Goal: Complete application form

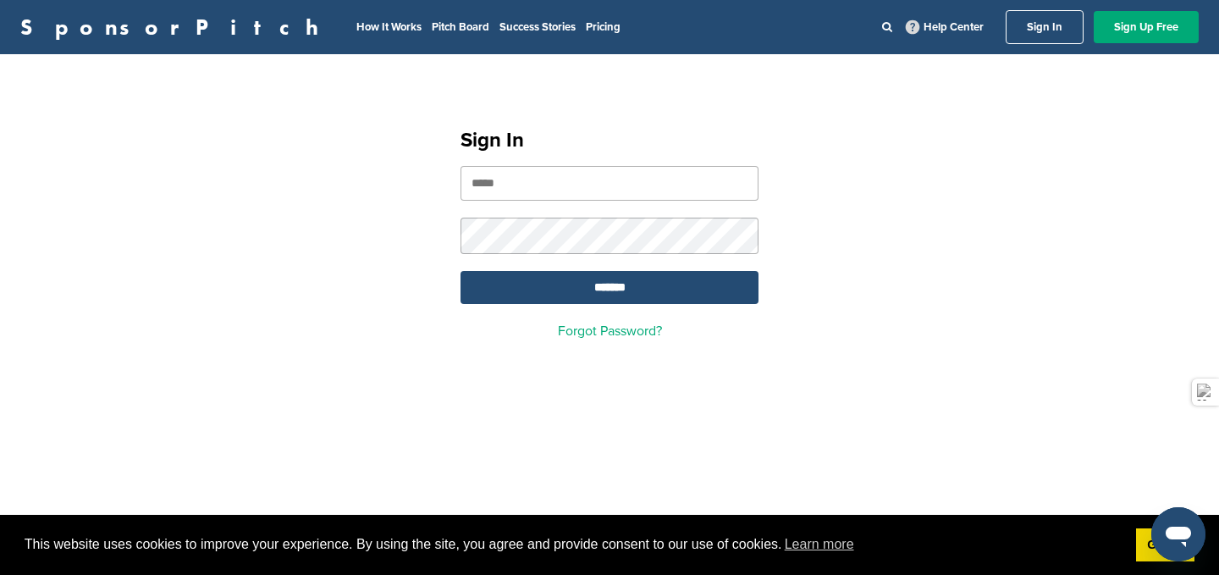
click at [539, 196] on input "email" at bounding box center [610, 183] width 298 height 35
type input "**********"
click at [604, 284] on input "*******" at bounding box center [610, 287] width 298 height 33
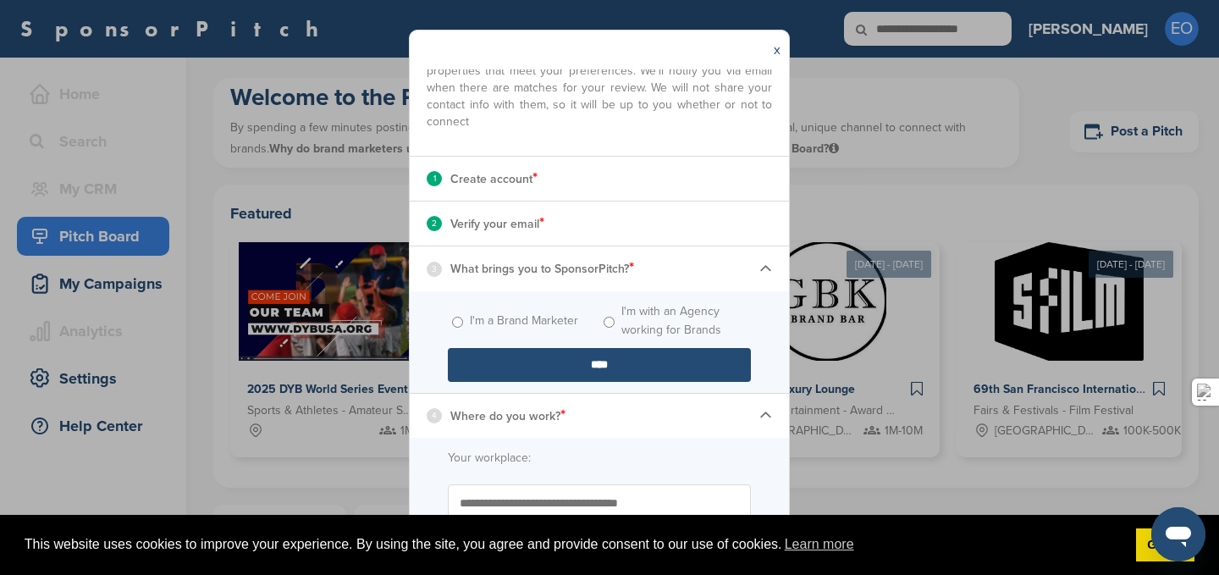
scroll to position [118, 0]
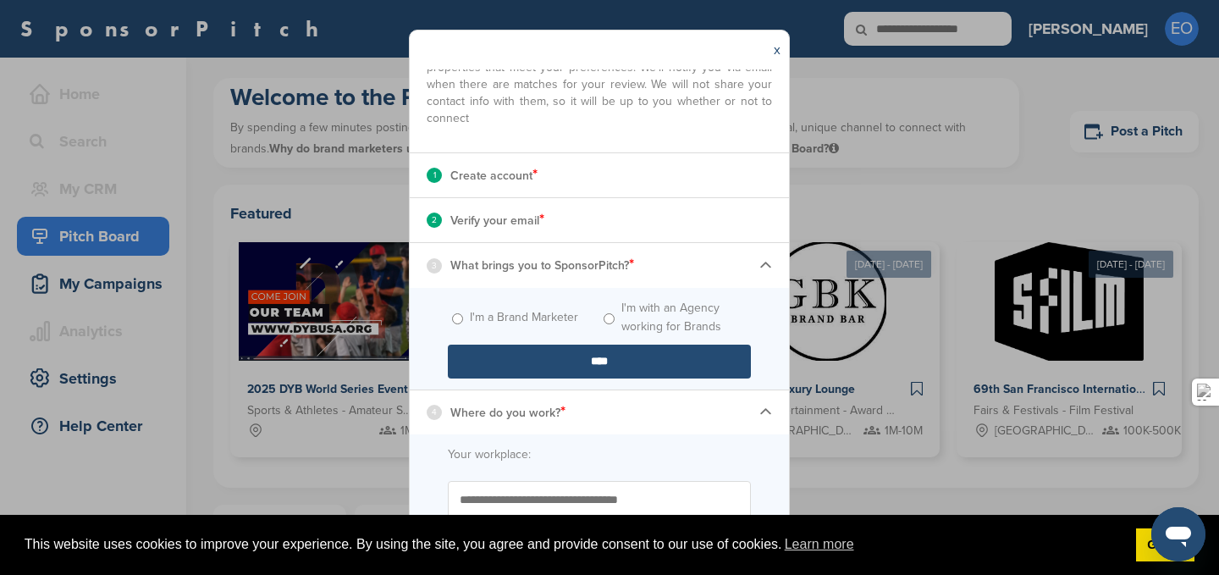
click at [606, 361] on input "****" at bounding box center [599, 362] width 303 height 34
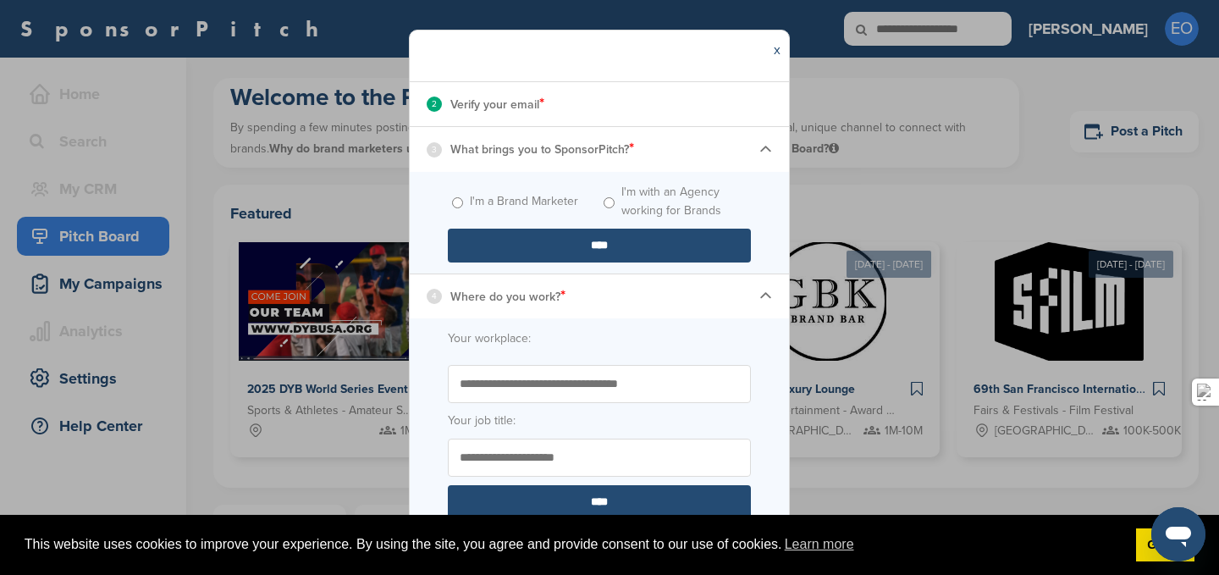
scroll to position [253, 0]
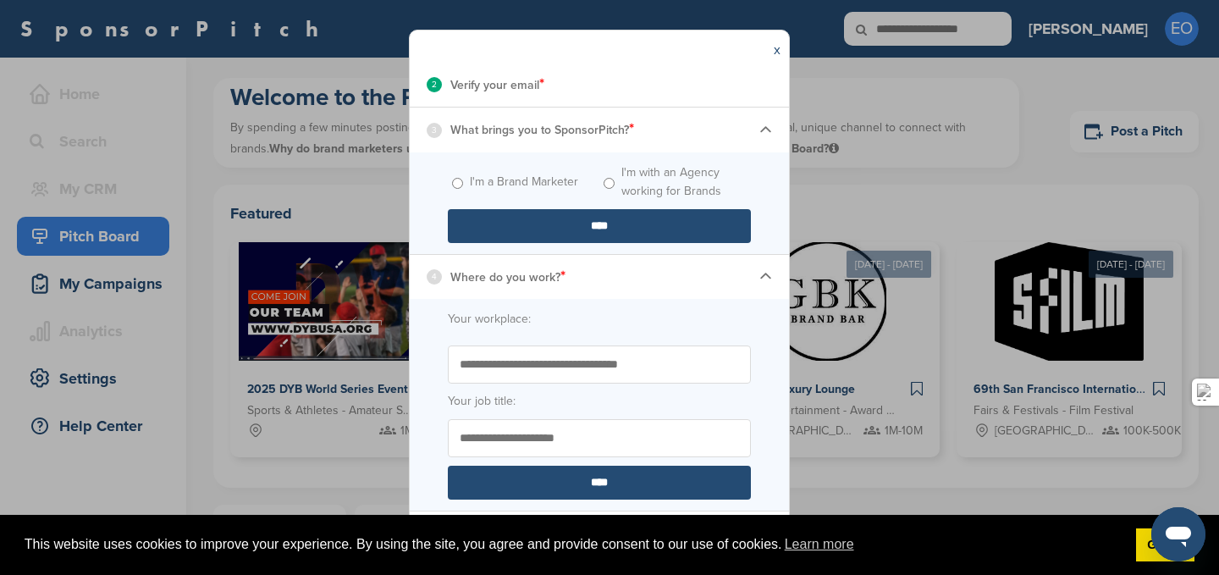
click at [580, 364] on input "Start typing the name of your workplace. Don’t see your organization in the dro…" at bounding box center [599, 364] width 303 height 38
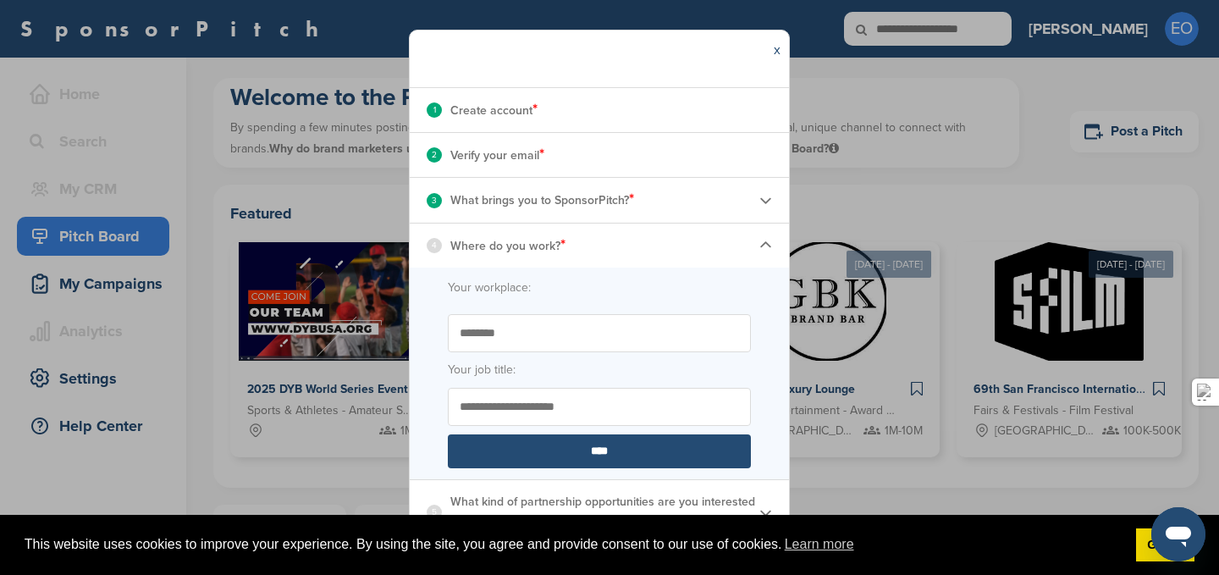
scroll to position [183, 0]
type input "**********"
click at [596, 449] on input "****" at bounding box center [599, 451] width 303 height 34
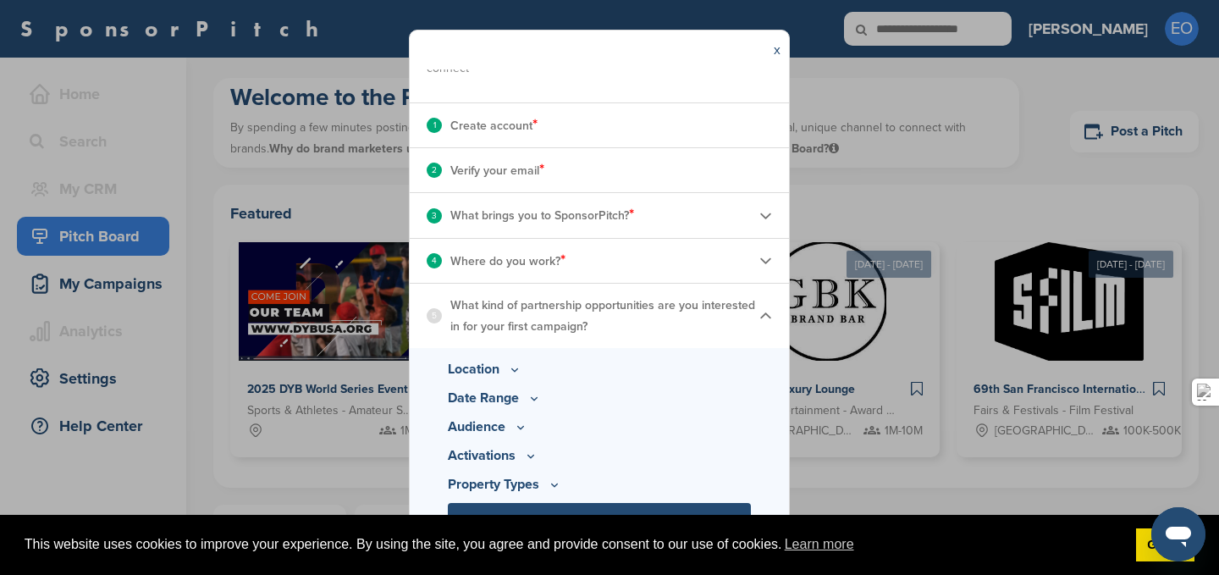
scroll to position [171, 0]
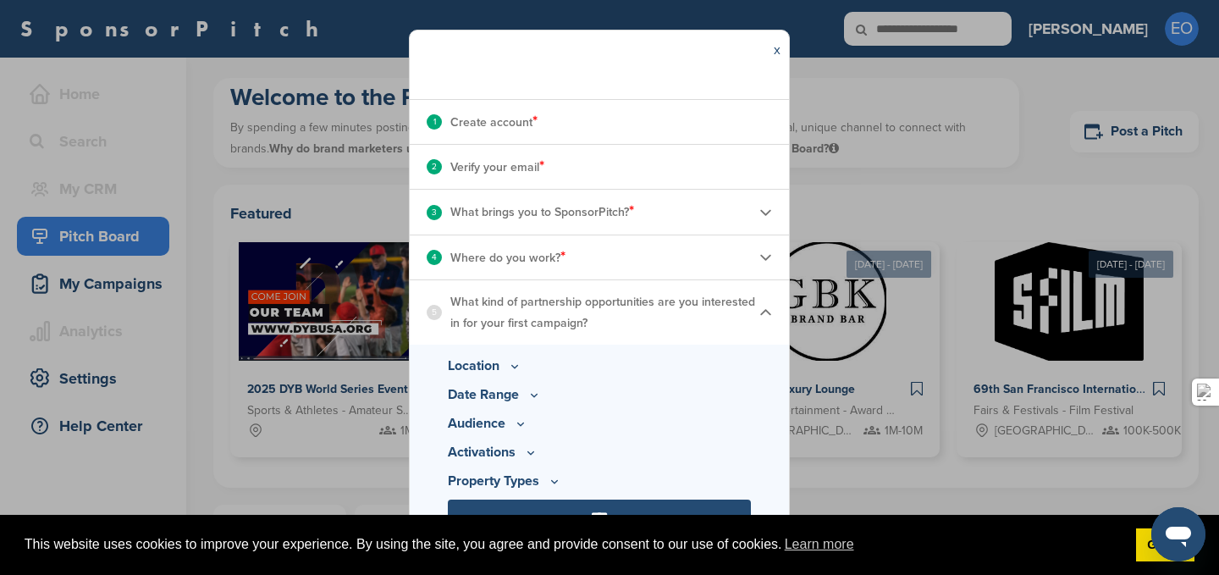
click at [500, 368] on p "Location" at bounding box center [599, 366] width 303 height 20
click at [516, 368] on icon at bounding box center [515, 366] width 14 height 14
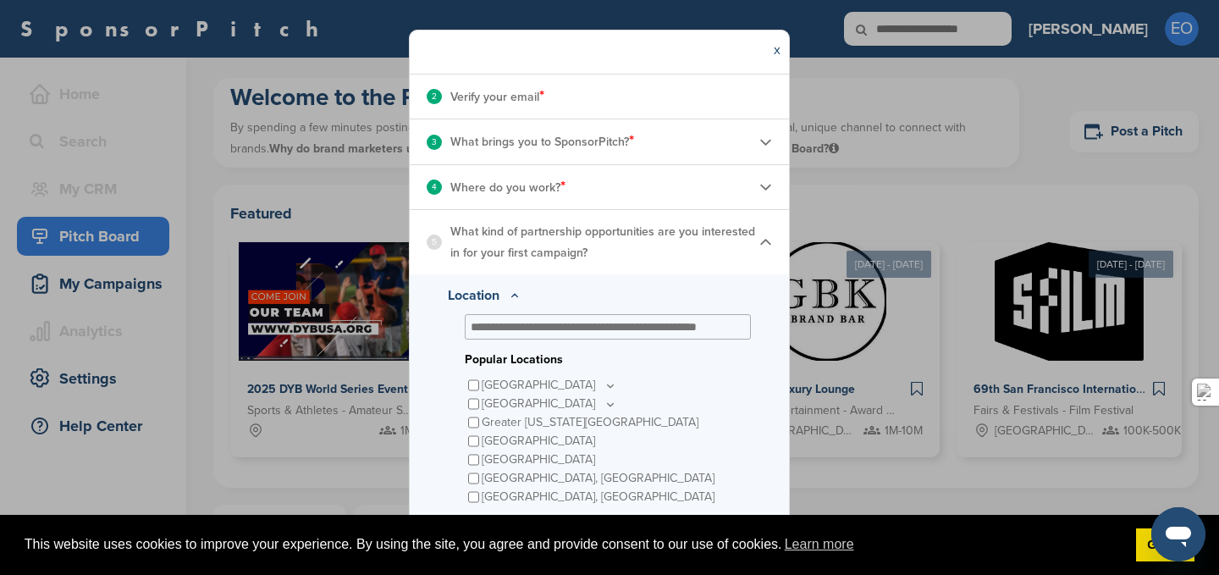
scroll to position [248, 0]
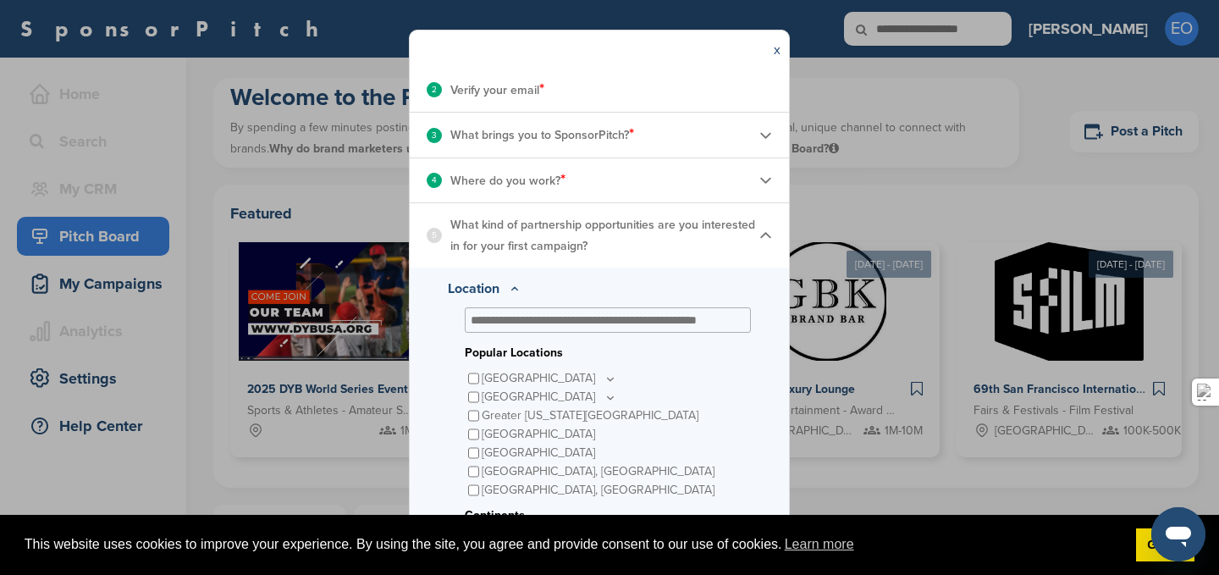
click at [604, 378] on icon at bounding box center [611, 379] width 14 height 14
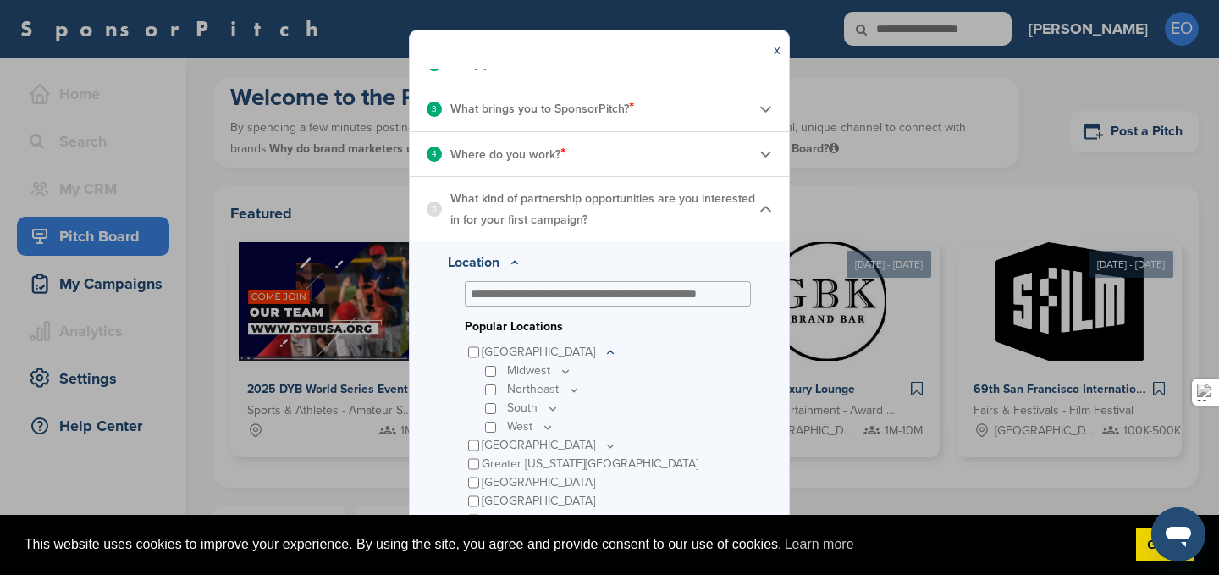
scroll to position [296, 0]
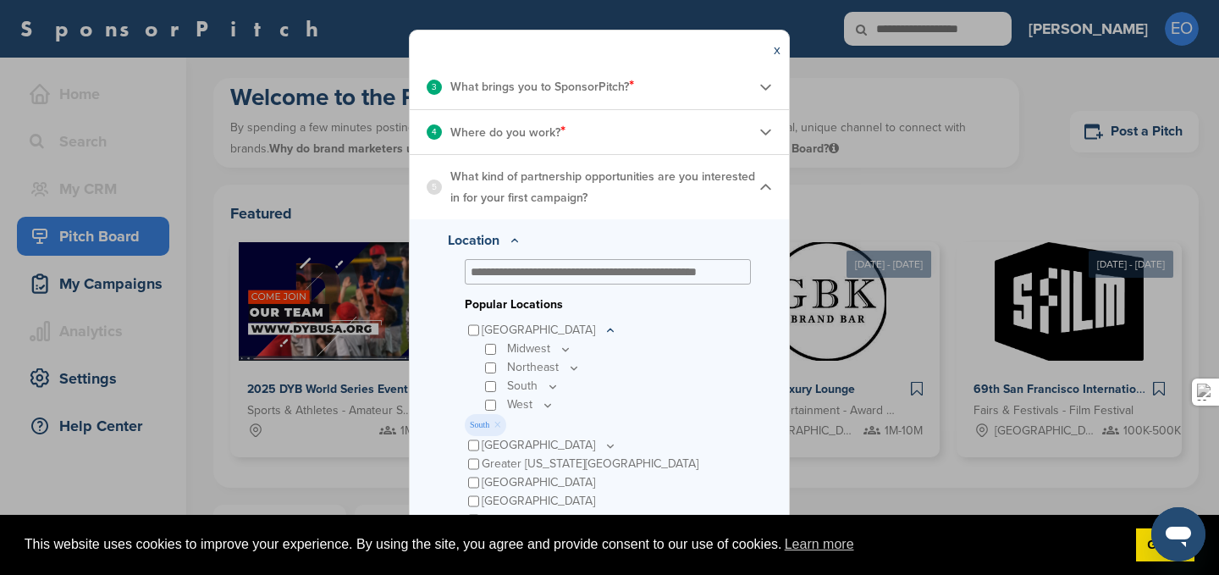
click at [555, 384] on icon at bounding box center [553, 386] width 14 height 14
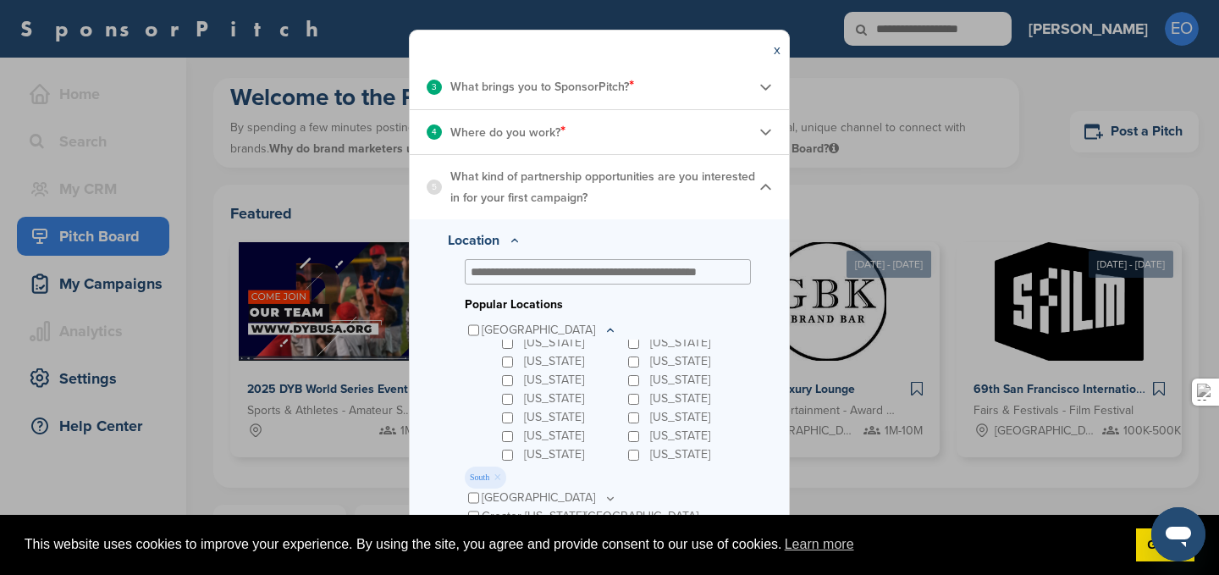
scroll to position [56, 0]
click at [500, 347] on div "[US_STATE]" at bounding box center [562, 349] width 126 height 19
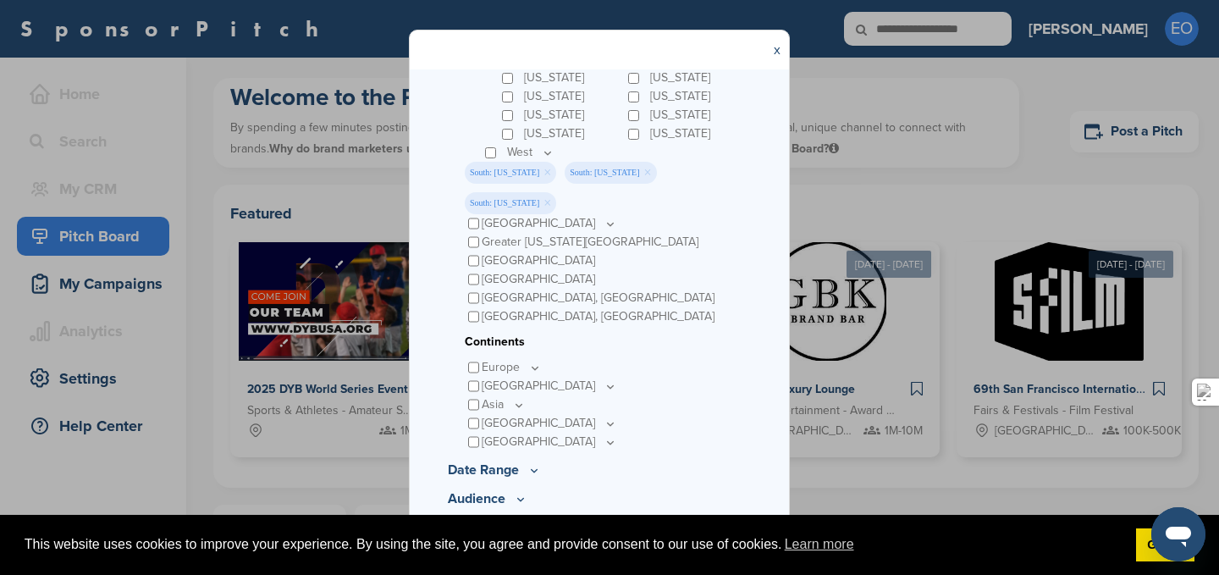
scroll to position [646, 0]
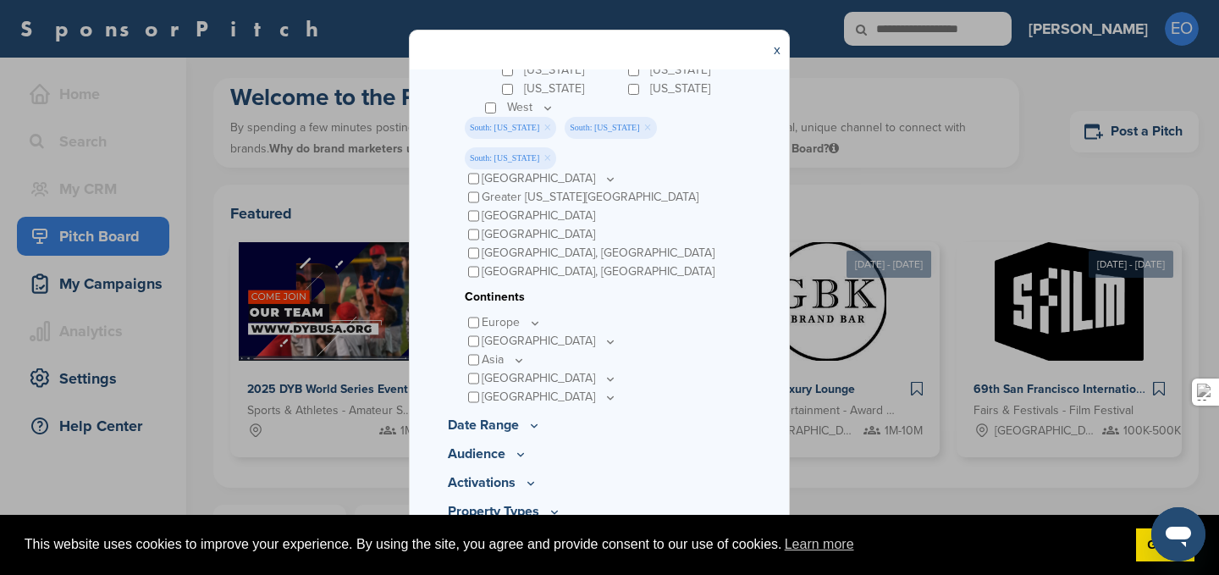
click at [533, 418] on icon at bounding box center [534, 425] width 14 height 14
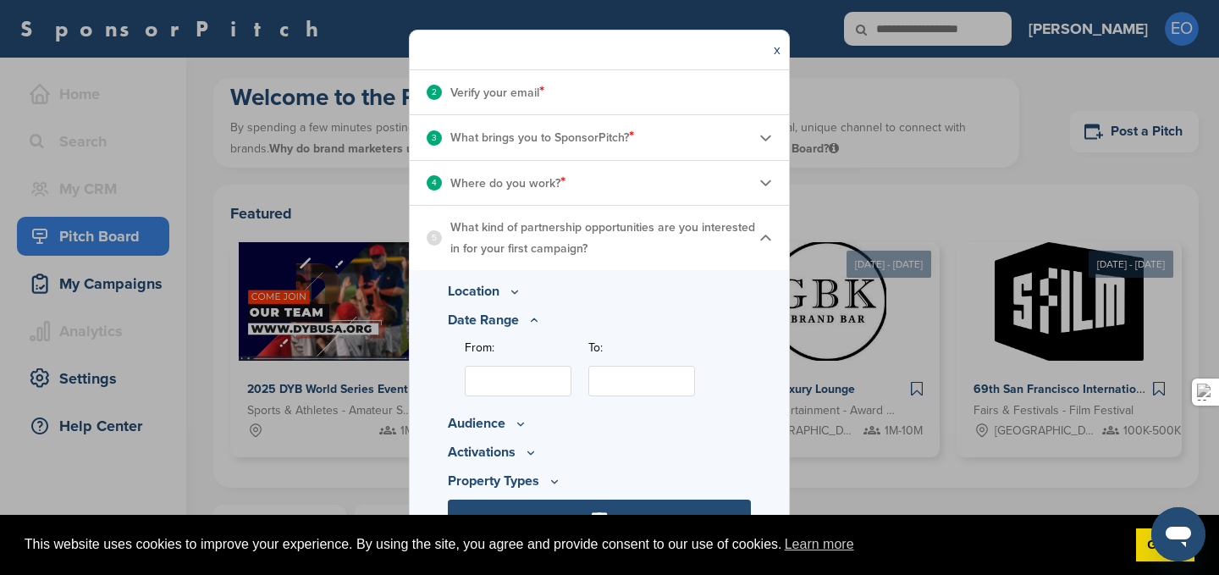
scroll to position [246, 0]
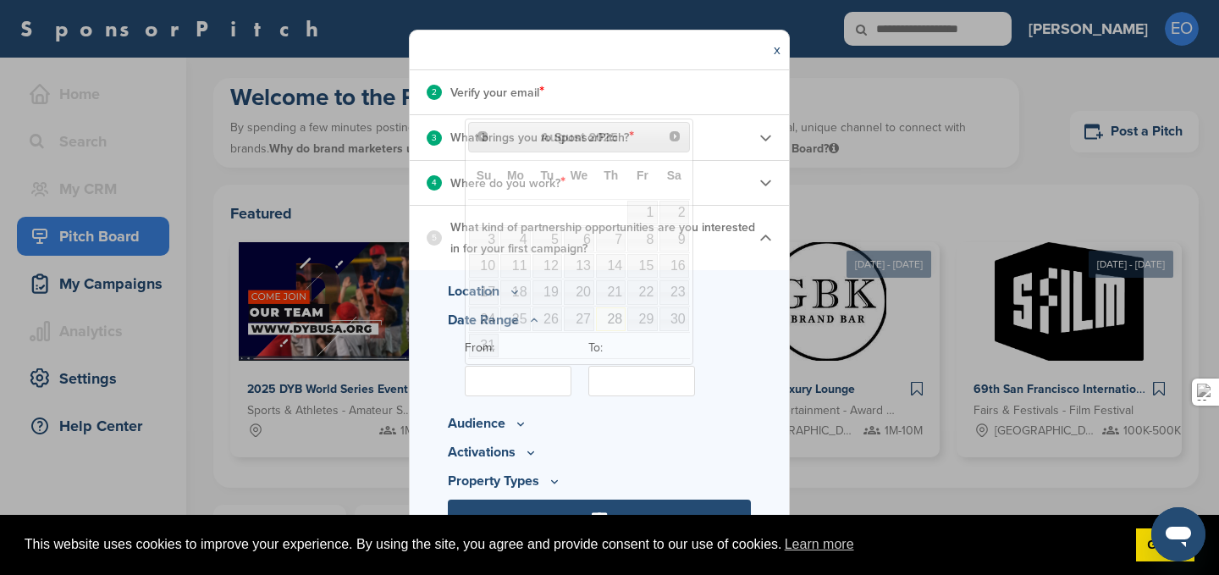
click at [516, 384] on input "From:" at bounding box center [518, 381] width 107 height 30
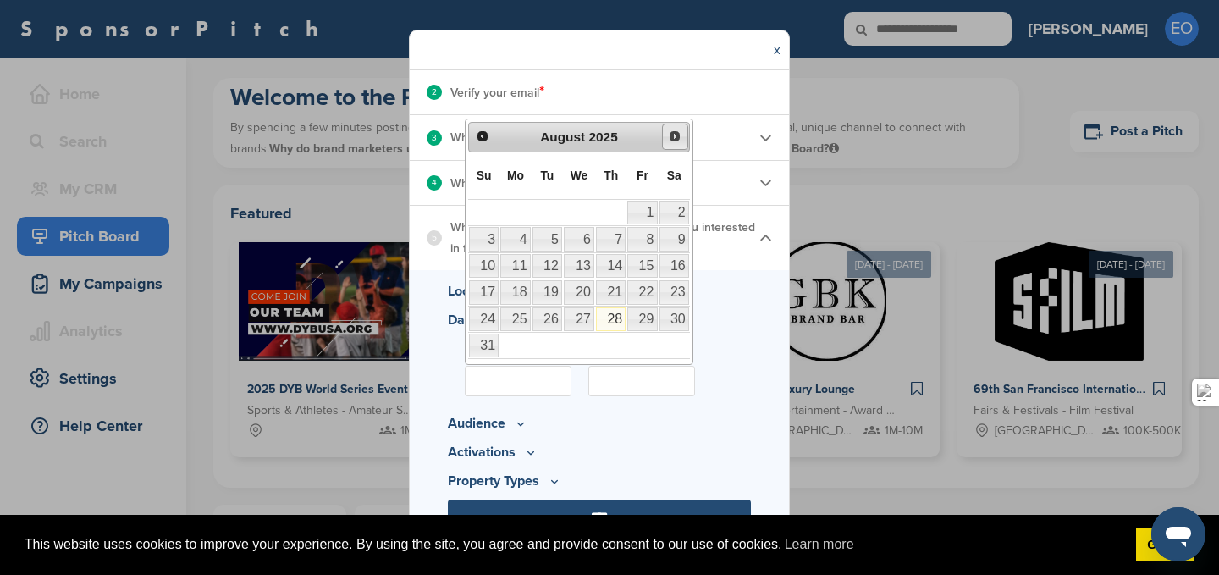
click at [673, 140] on span "Next" at bounding box center [675, 137] width 14 height 14
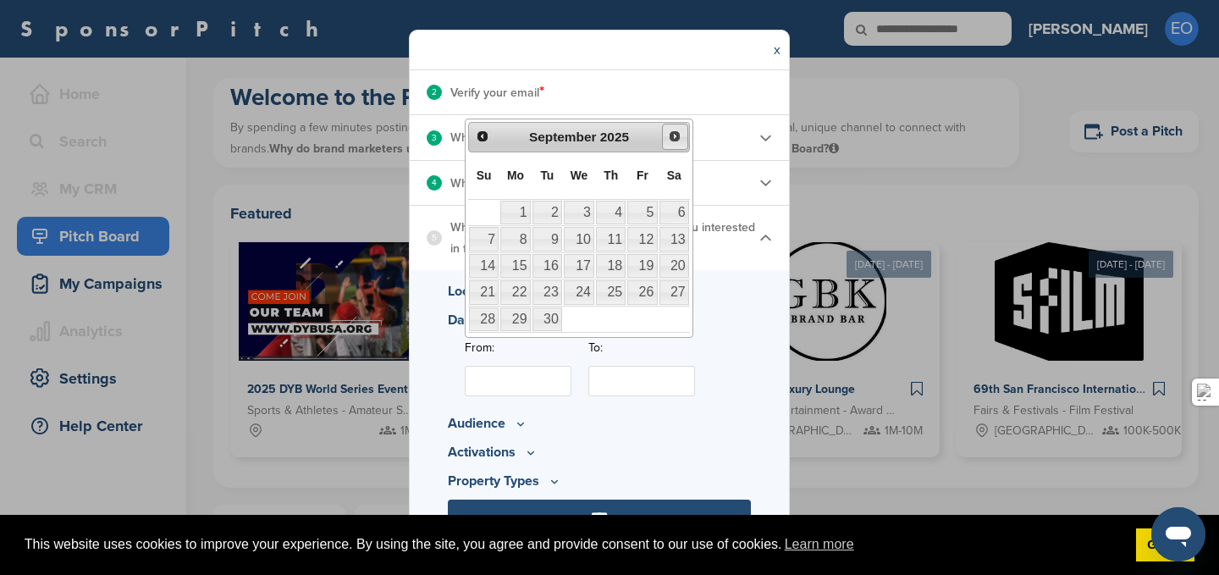
click at [673, 140] on span "Next" at bounding box center [675, 137] width 14 height 14
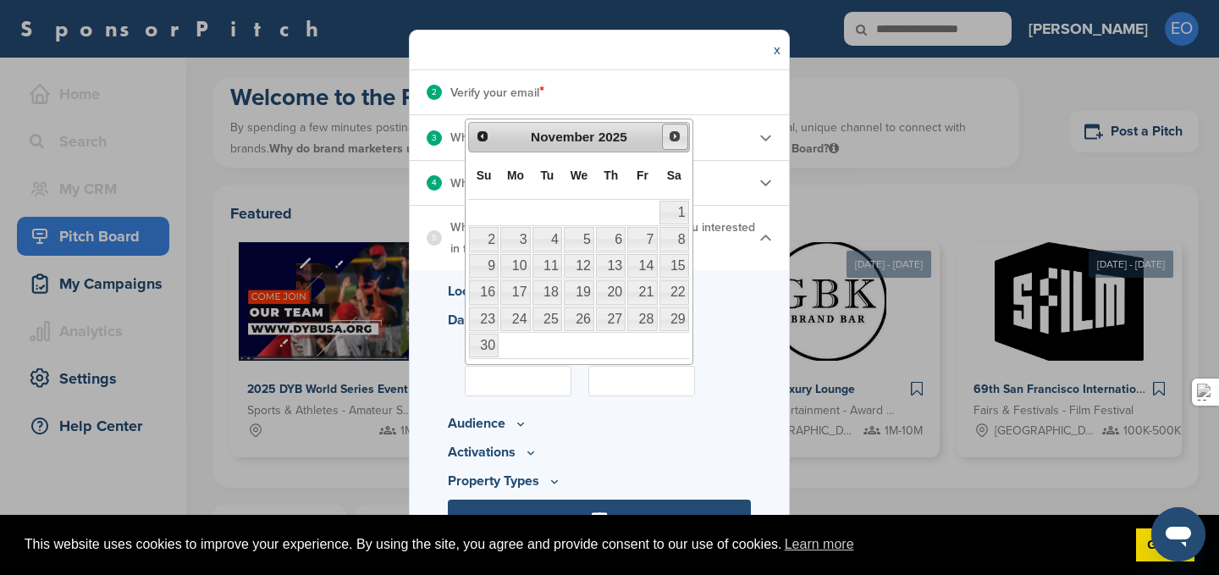
click at [677, 135] on span "Next" at bounding box center [675, 137] width 14 height 14
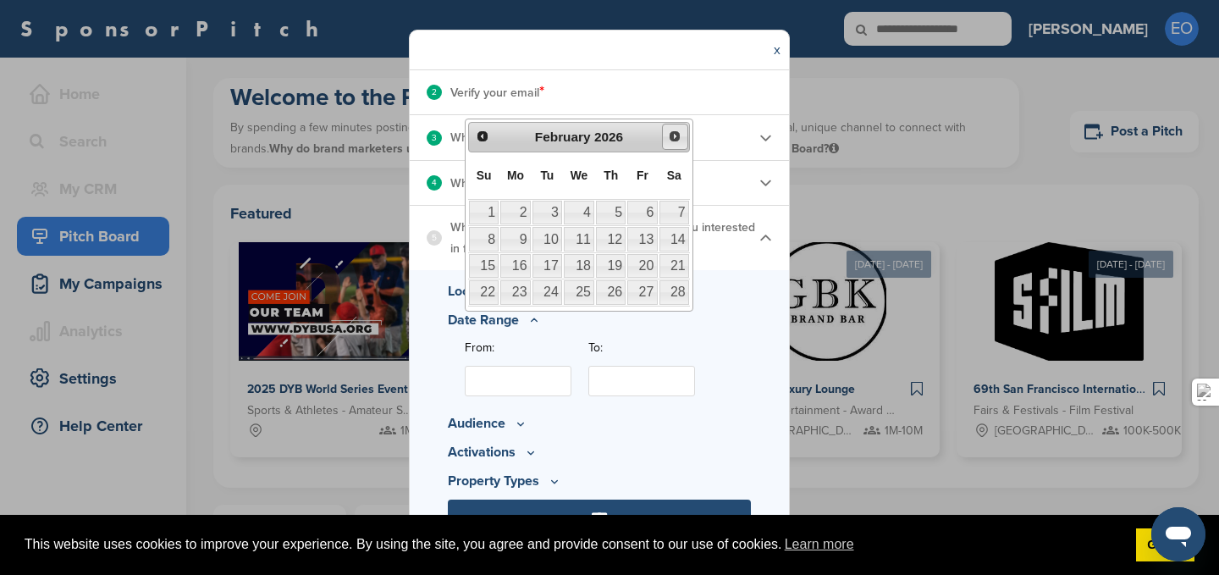
click at [677, 135] on span "Next" at bounding box center [675, 137] width 14 height 14
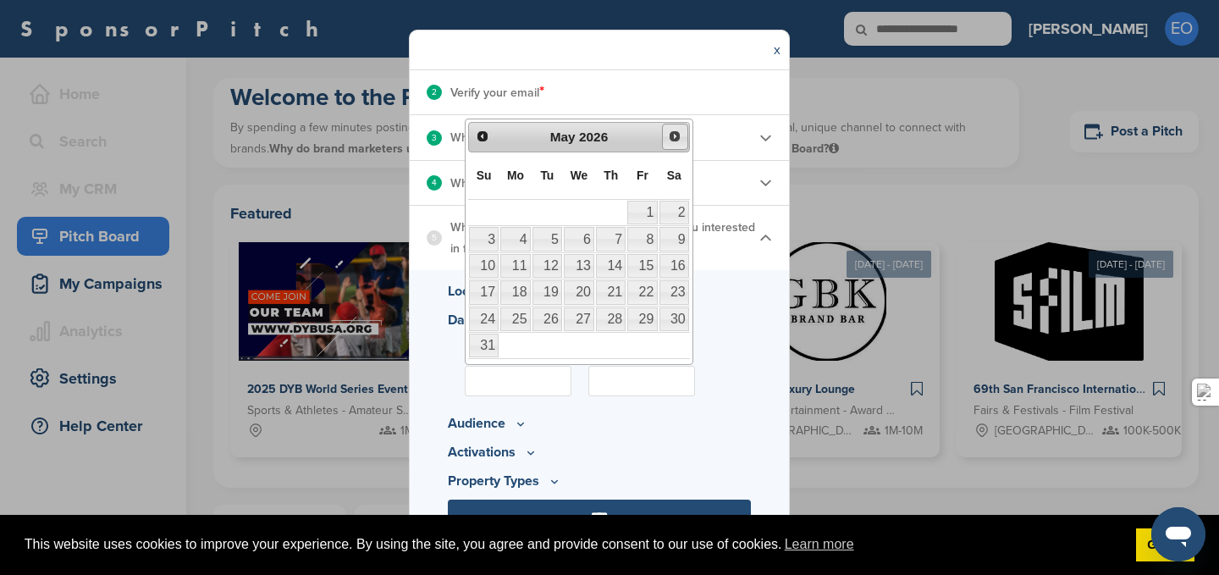
click at [677, 135] on span "Next" at bounding box center [675, 137] width 14 height 14
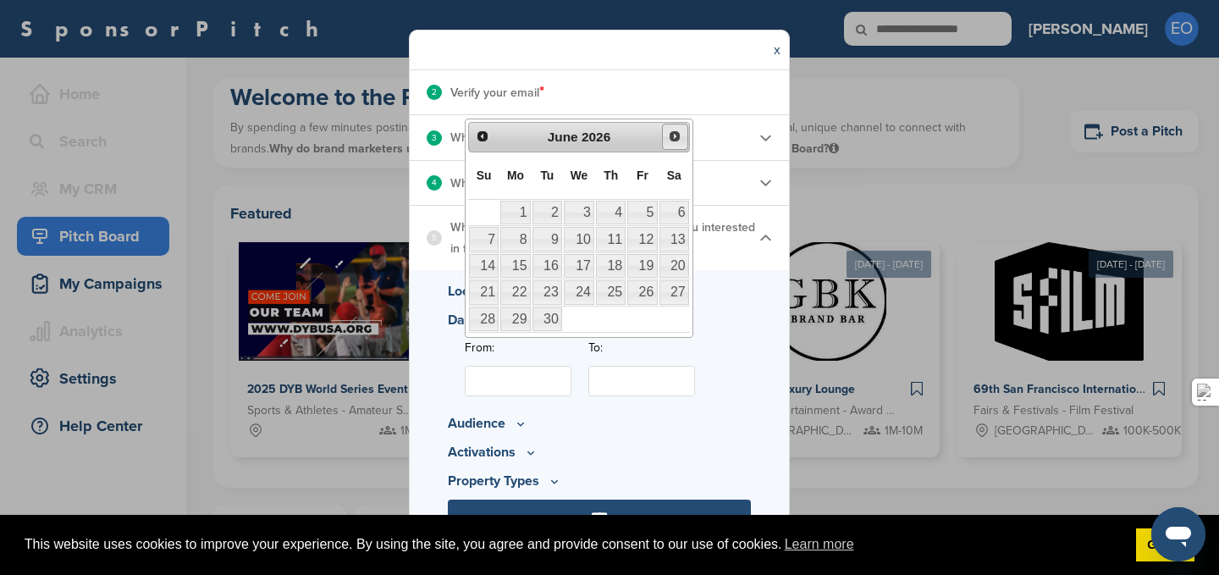
click at [677, 135] on span "Next" at bounding box center [675, 137] width 14 height 14
click at [478, 136] on span "Prev" at bounding box center [483, 137] width 14 height 14
click at [674, 138] on span "Next" at bounding box center [675, 137] width 14 height 14
click at [584, 211] on link "1" at bounding box center [579, 213] width 30 height 24
type input "**********"
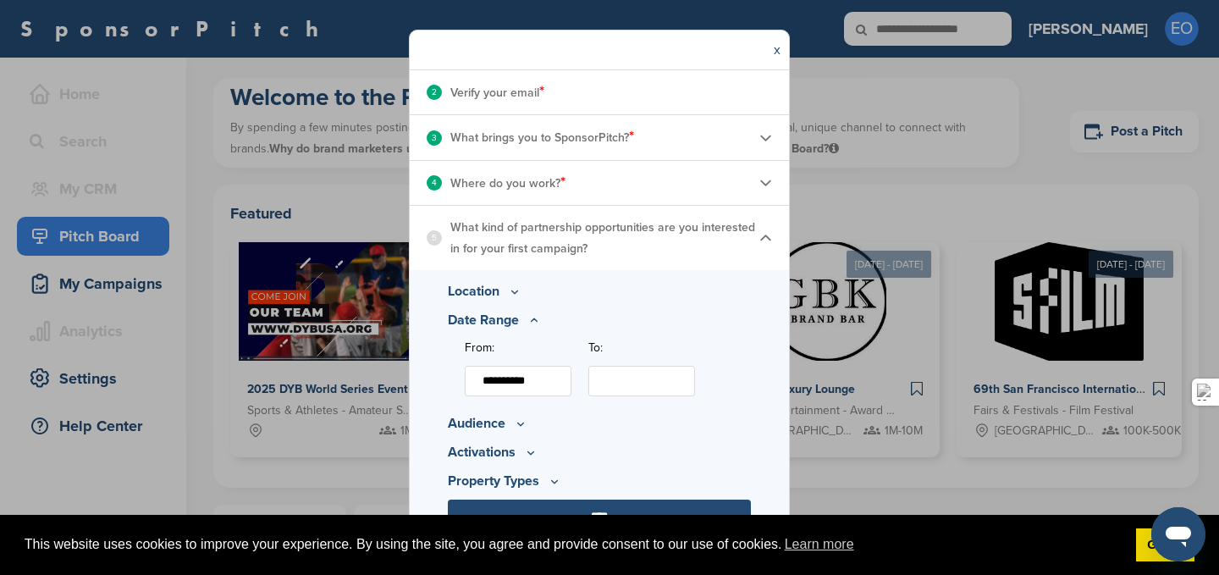
click at [638, 384] on input "To:" at bounding box center [641, 381] width 107 height 30
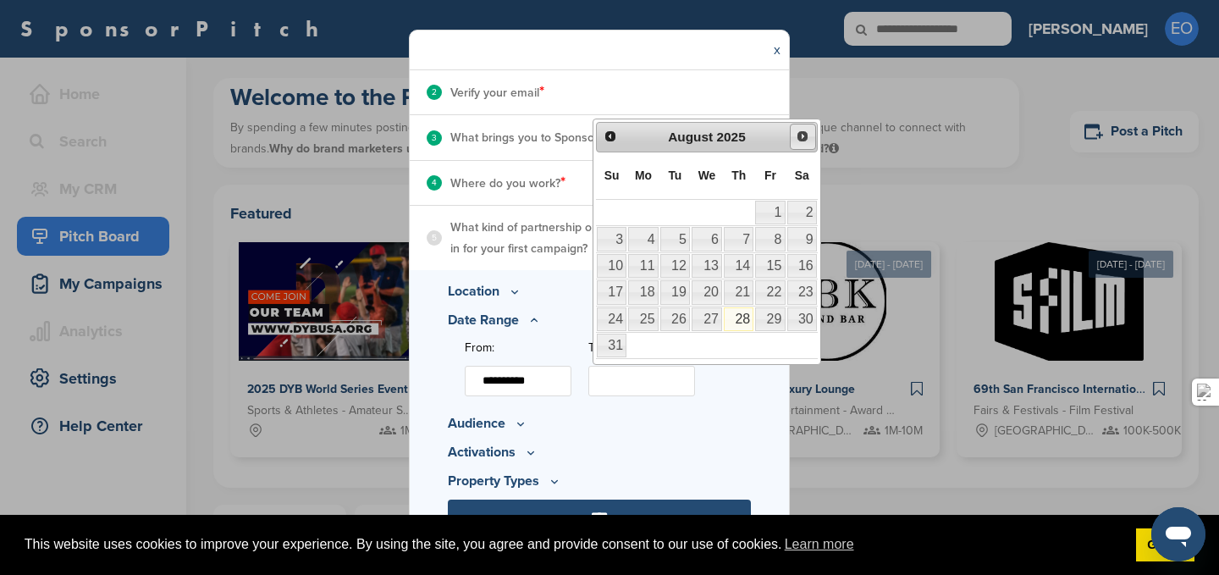
click at [800, 141] on span "Next" at bounding box center [803, 137] width 14 height 14
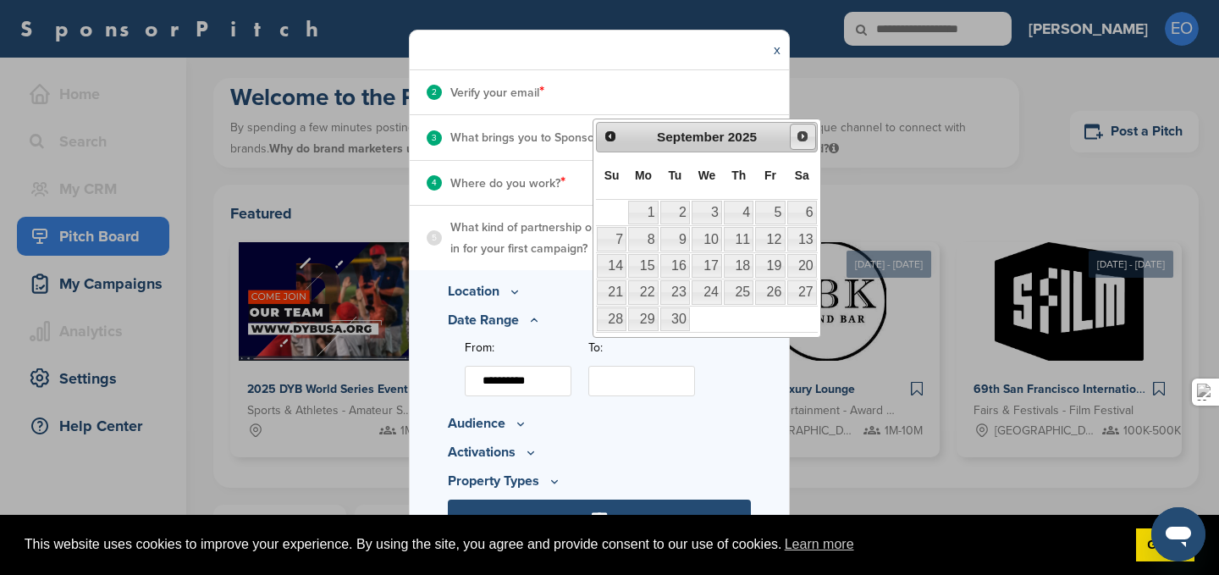
click at [800, 141] on span "Next" at bounding box center [803, 137] width 14 height 14
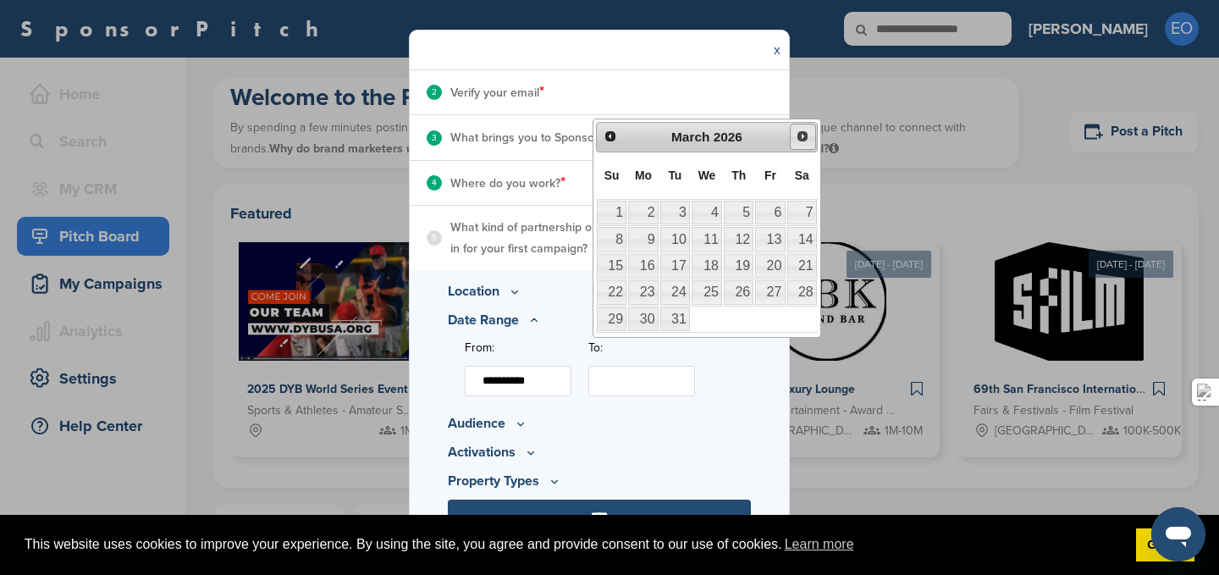
click at [800, 141] on span "Next" at bounding box center [803, 137] width 14 height 14
click at [800, 140] on span "Next" at bounding box center [803, 137] width 14 height 14
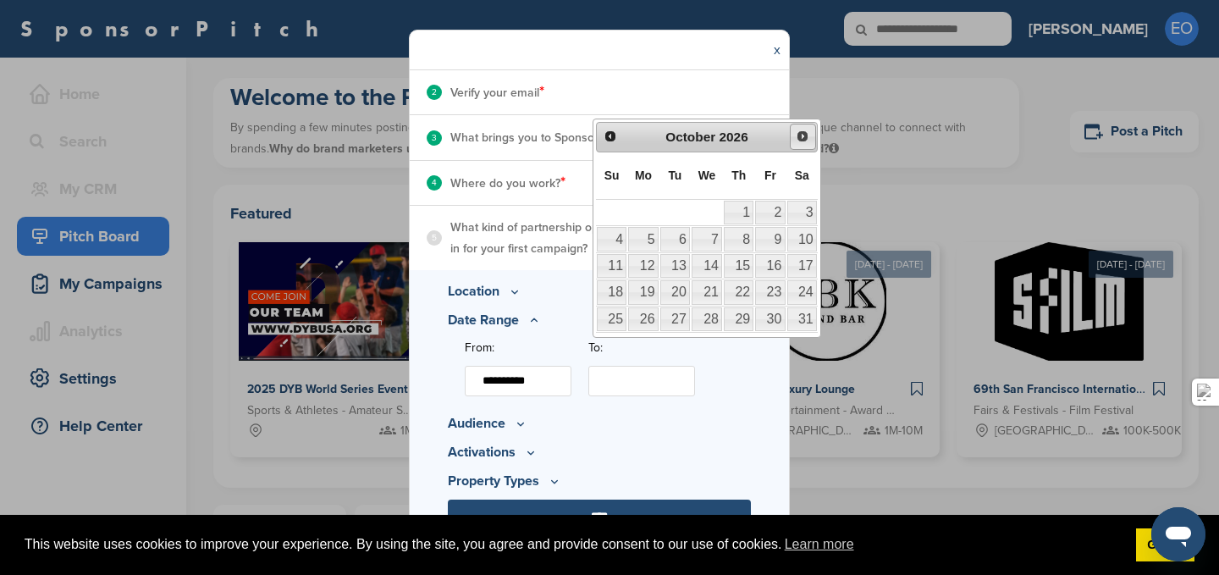
click at [800, 140] on span "Next" at bounding box center [803, 137] width 14 height 14
click at [802, 132] on span "Next" at bounding box center [803, 137] width 14 height 14
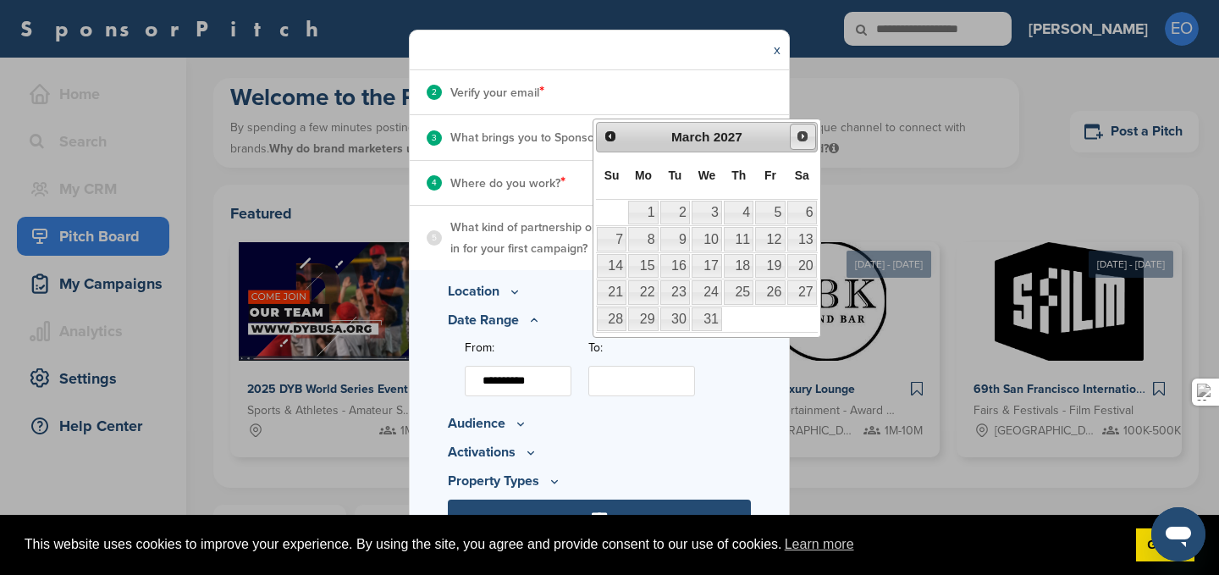
click at [802, 132] on span "Next" at bounding box center [803, 137] width 14 height 14
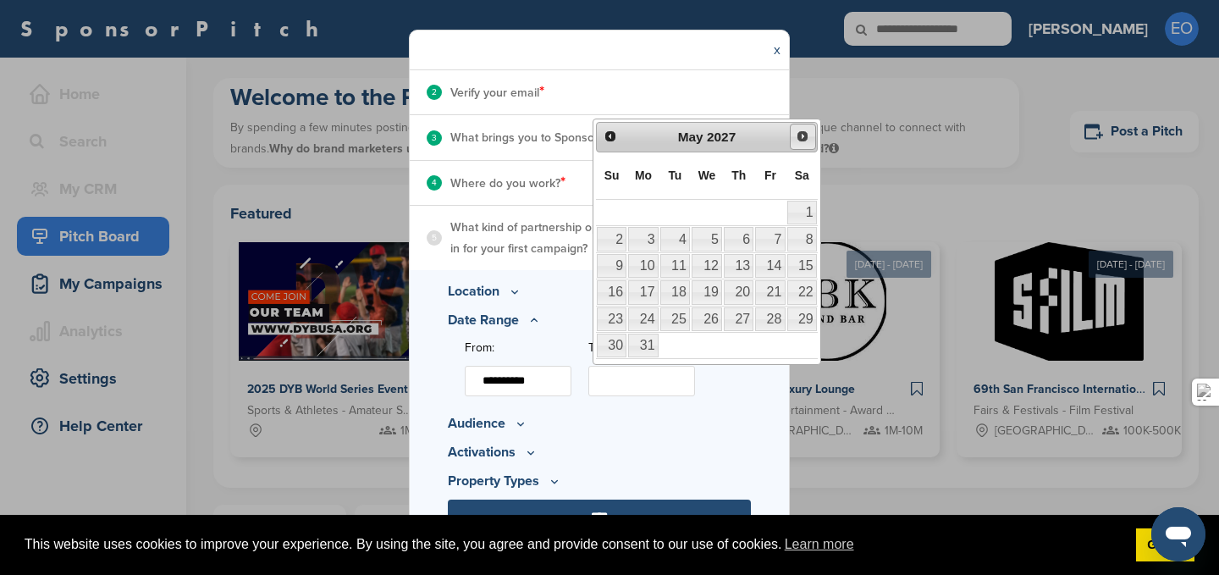
click at [803, 140] on span "Next" at bounding box center [803, 137] width 14 height 14
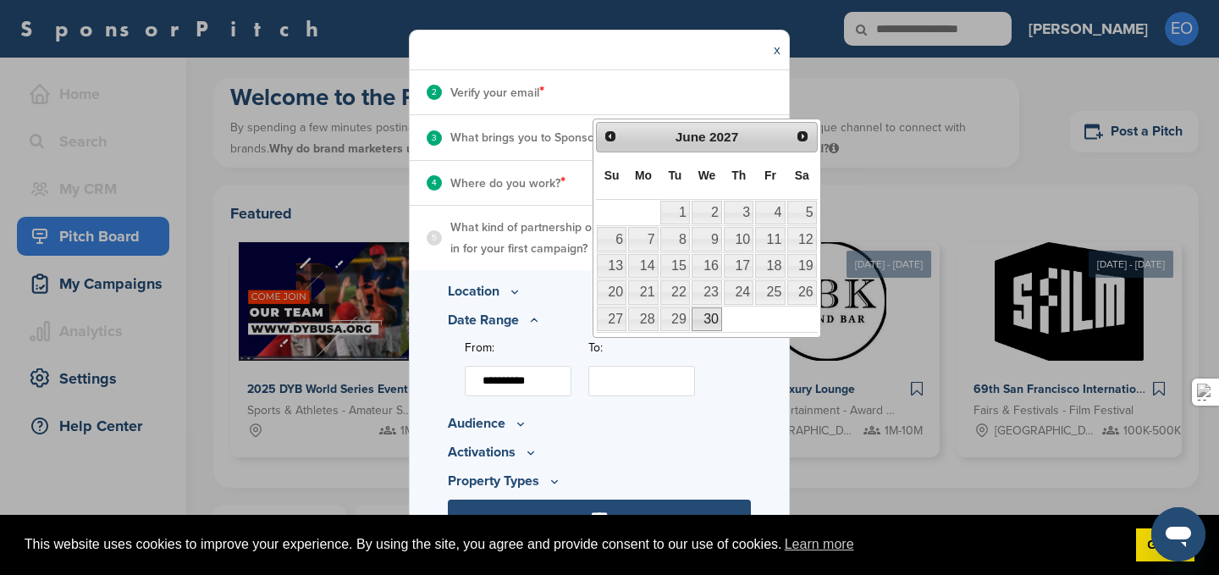
click at [712, 320] on link "30" at bounding box center [707, 319] width 30 height 24
type input "**********"
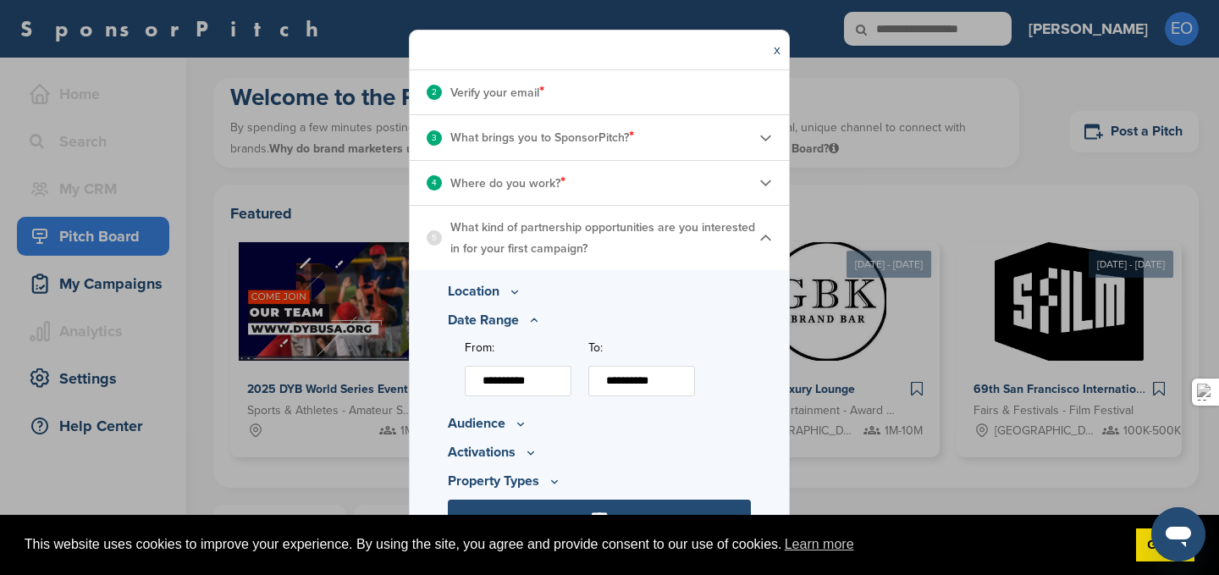
click at [484, 430] on p "Audience" at bounding box center [599, 423] width 303 height 20
click at [519, 423] on icon at bounding box center [521, 423] width 6 height 3
click at [552, 369] on p "Minimum Reach" at bounding box center [608, 368] width 286 height 19
click at [598, 505] on input "****" at bounding box center [599, 517] width 303 height 34
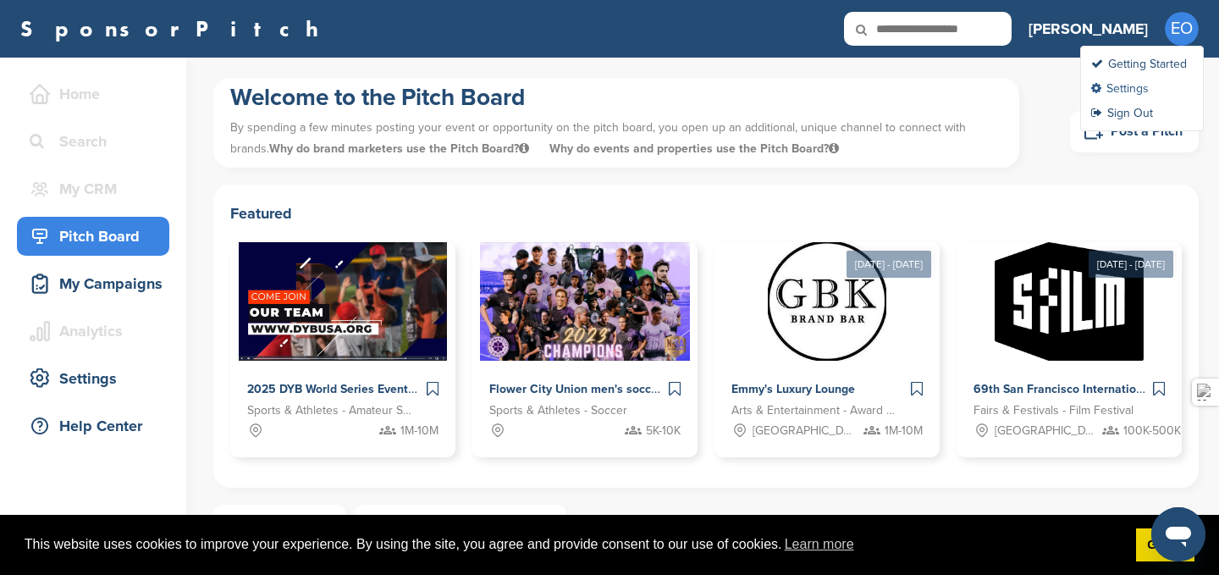
click at [1124, 86] on link "Settings" at bounding box center [1120, 88] width 58 height 14
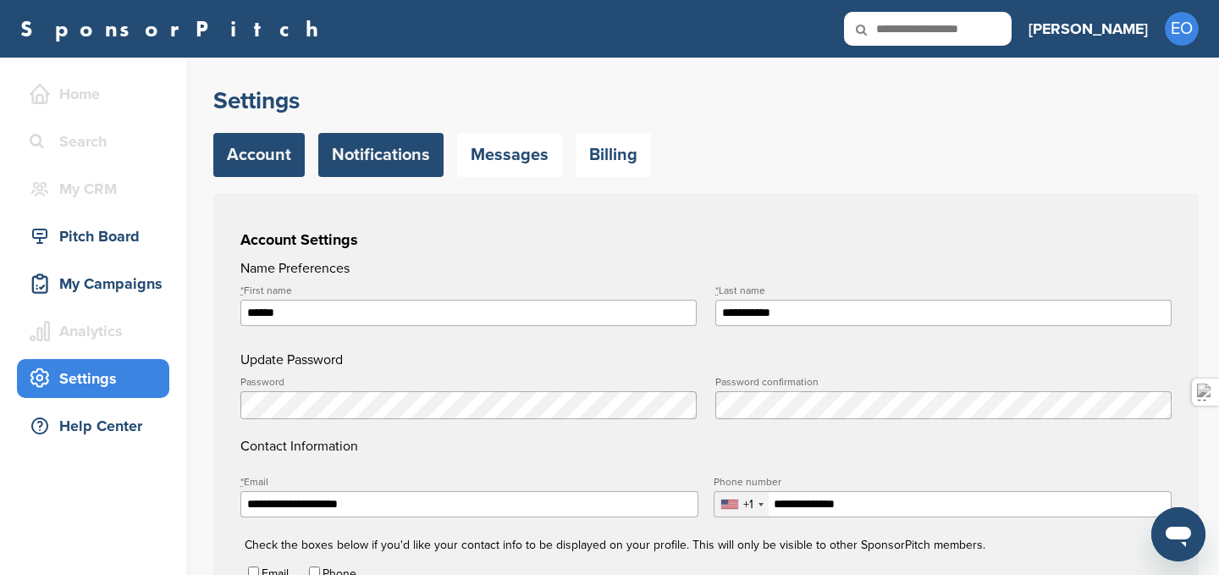
click at [373, 143] on link "Notifications" at bounding box center [380, 155] width 125 height 44
